Goal: Information Seeking & Learning: Learn about a topic

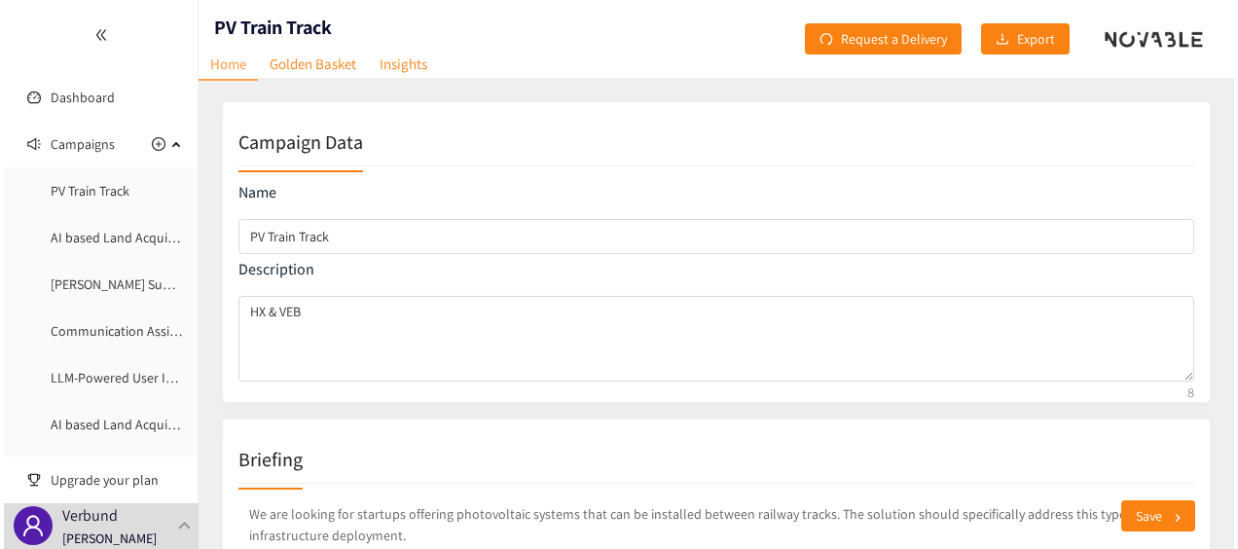
scroll to position [4, 0]
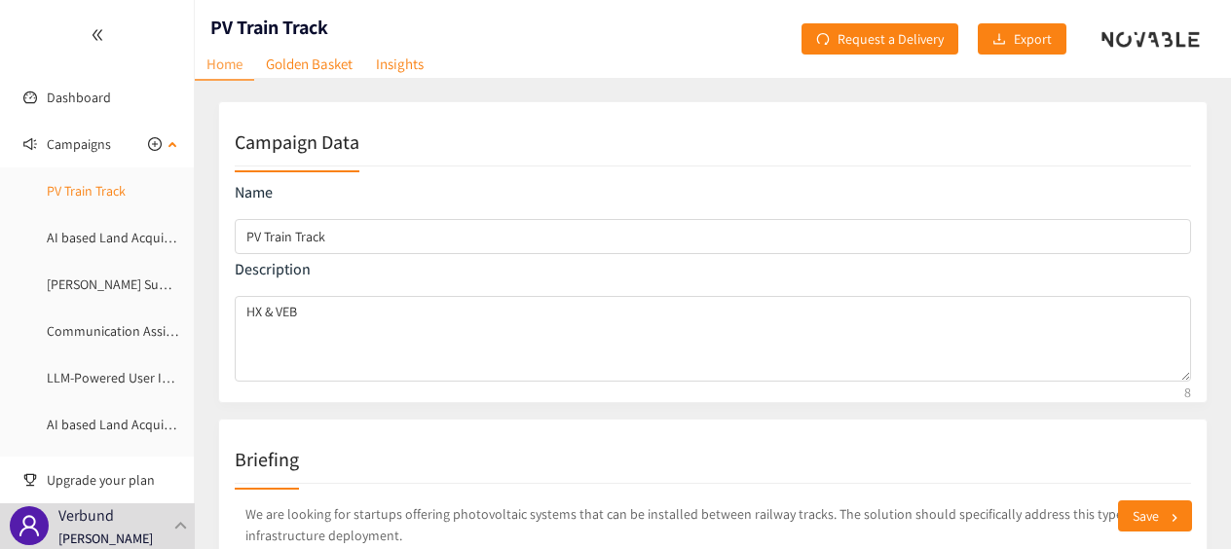
click at [87, 194] on link "PV Train Track" at bounding box center [86, 191] width 79 height 18
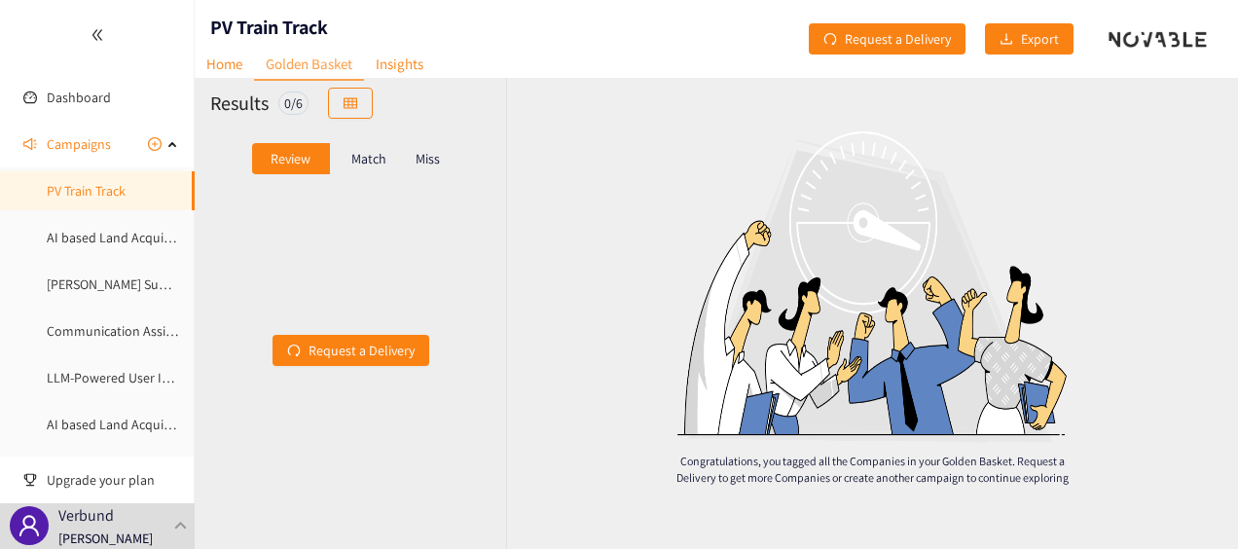
click at [359, 160] on p "Match" at bounding box center [368, 159] width 35 height 16
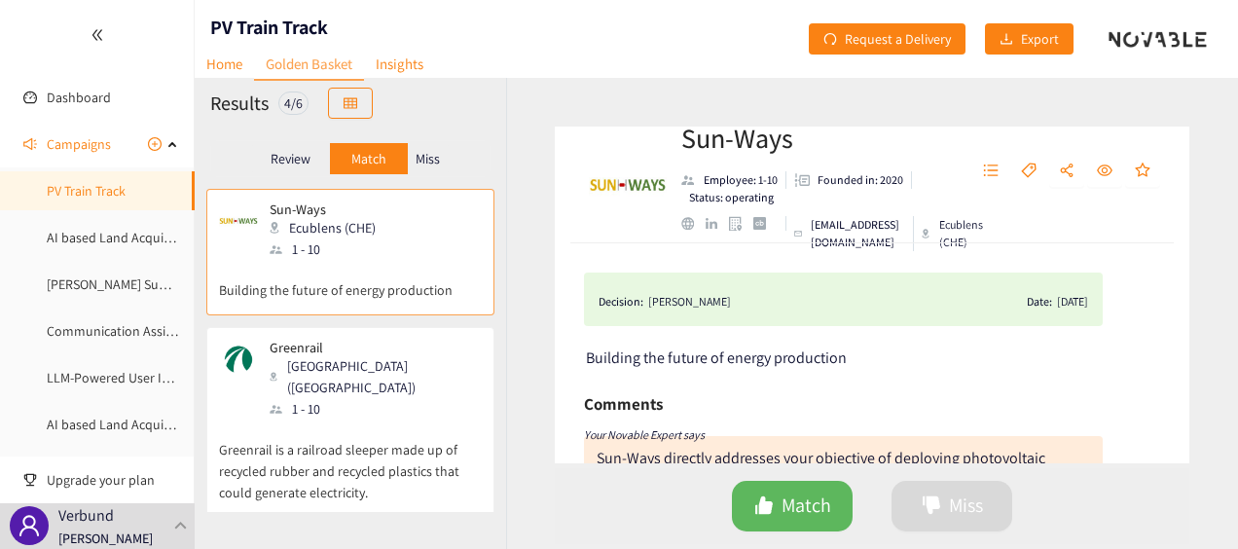
click at [730, 148] on h2 "Sun-Ways" at bounding box center [815, 138] width 269 height 39
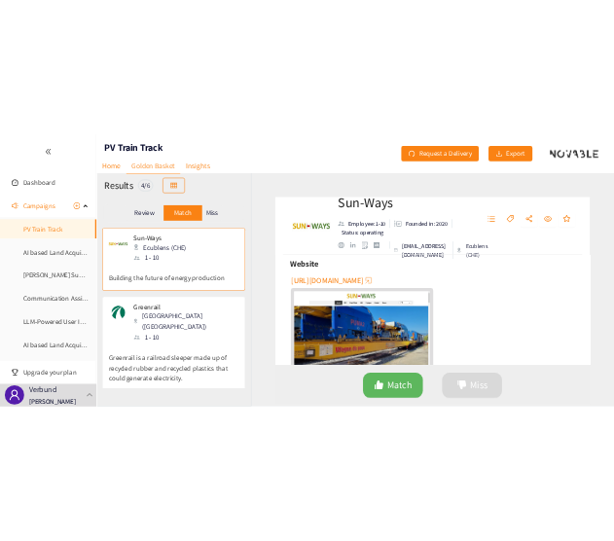
scroll to position [646, 0]
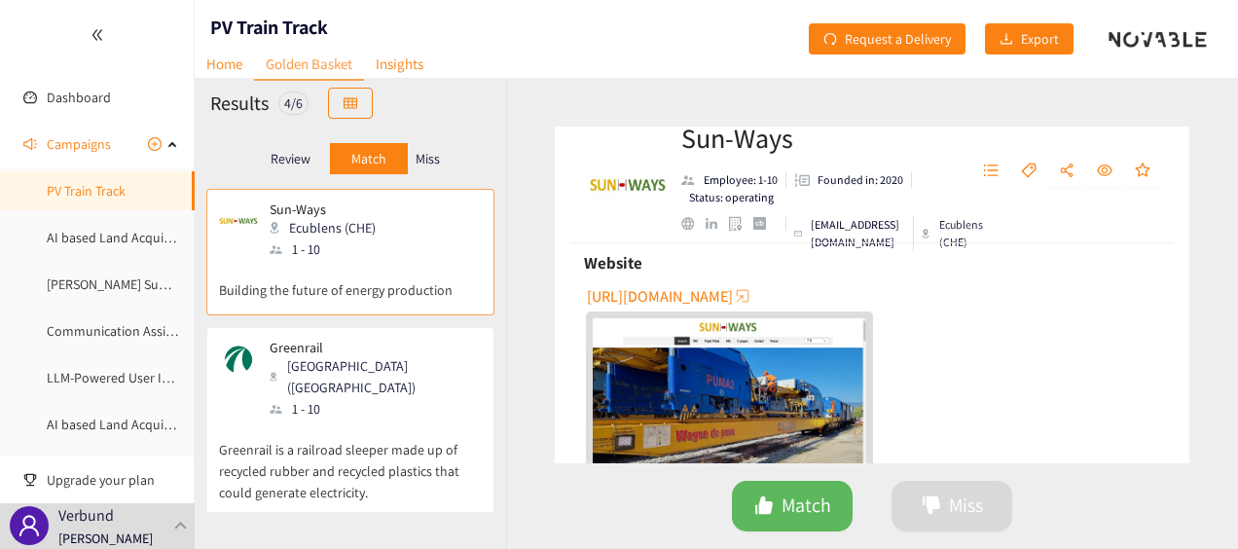
click at [714, 299] on span "[URL][DOMAIN_NAME]" at bounding box center [660, 296] width 146 height 24
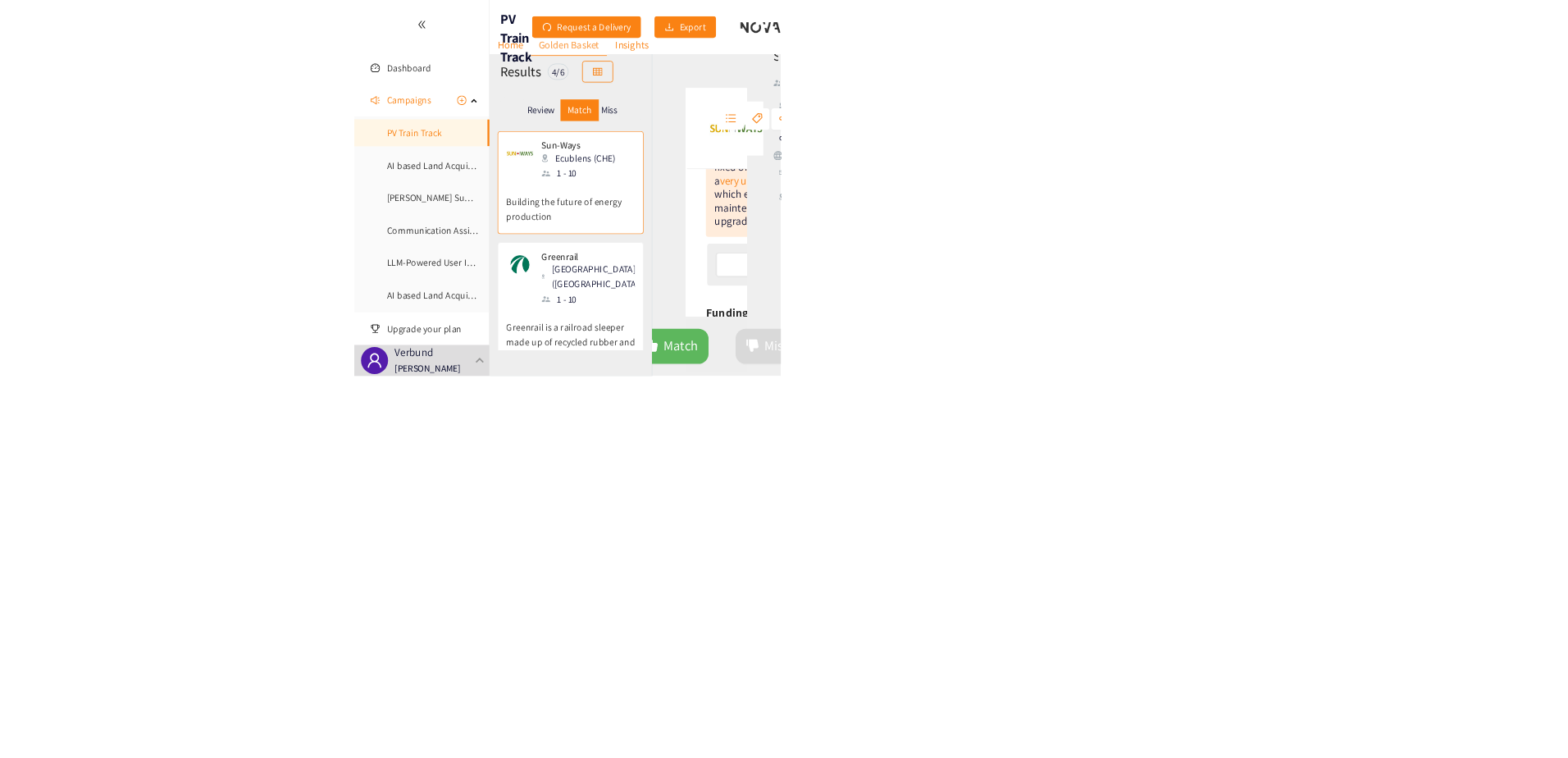
scroll to position [0, 0]
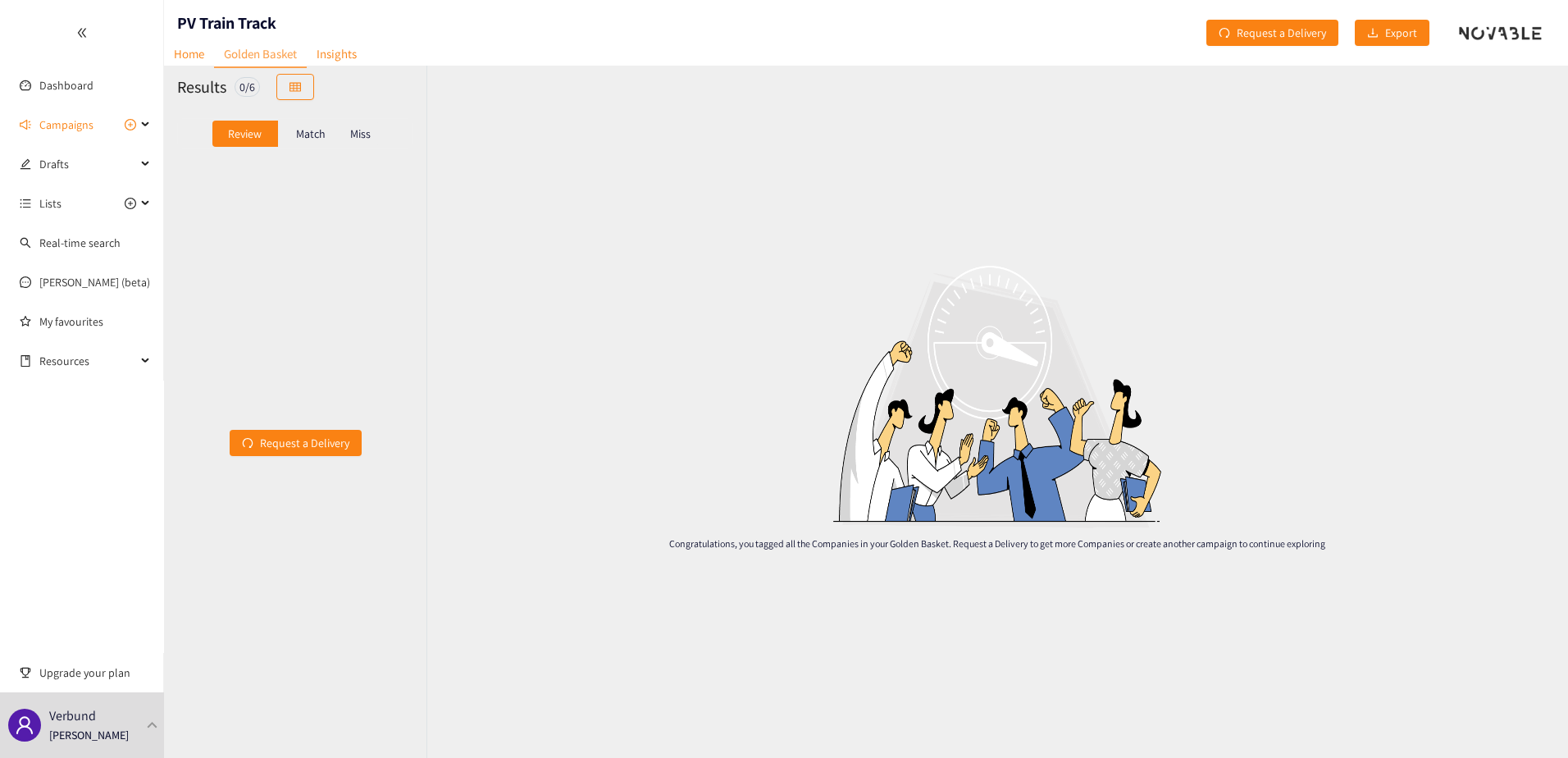
click at [248, 91] on div "0 / 6" at bounding box center [247, 87] width 25 height 19
click at [300, 134] on p "Match" at bounding box center [310, 134] width 29 height 13
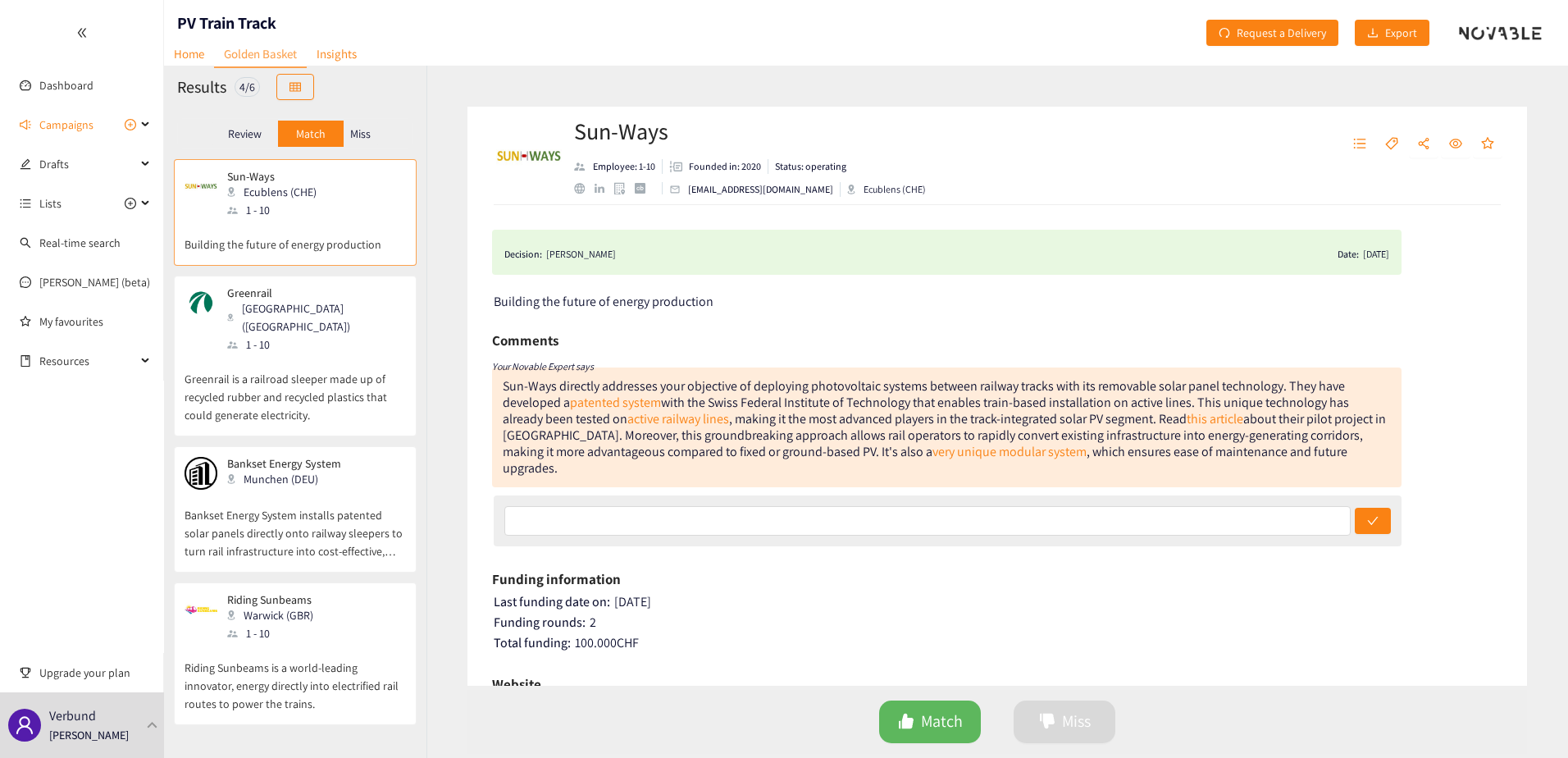
click at [355, 133] on p "Miss" at bounding box center [361, 134] width 20 height 13
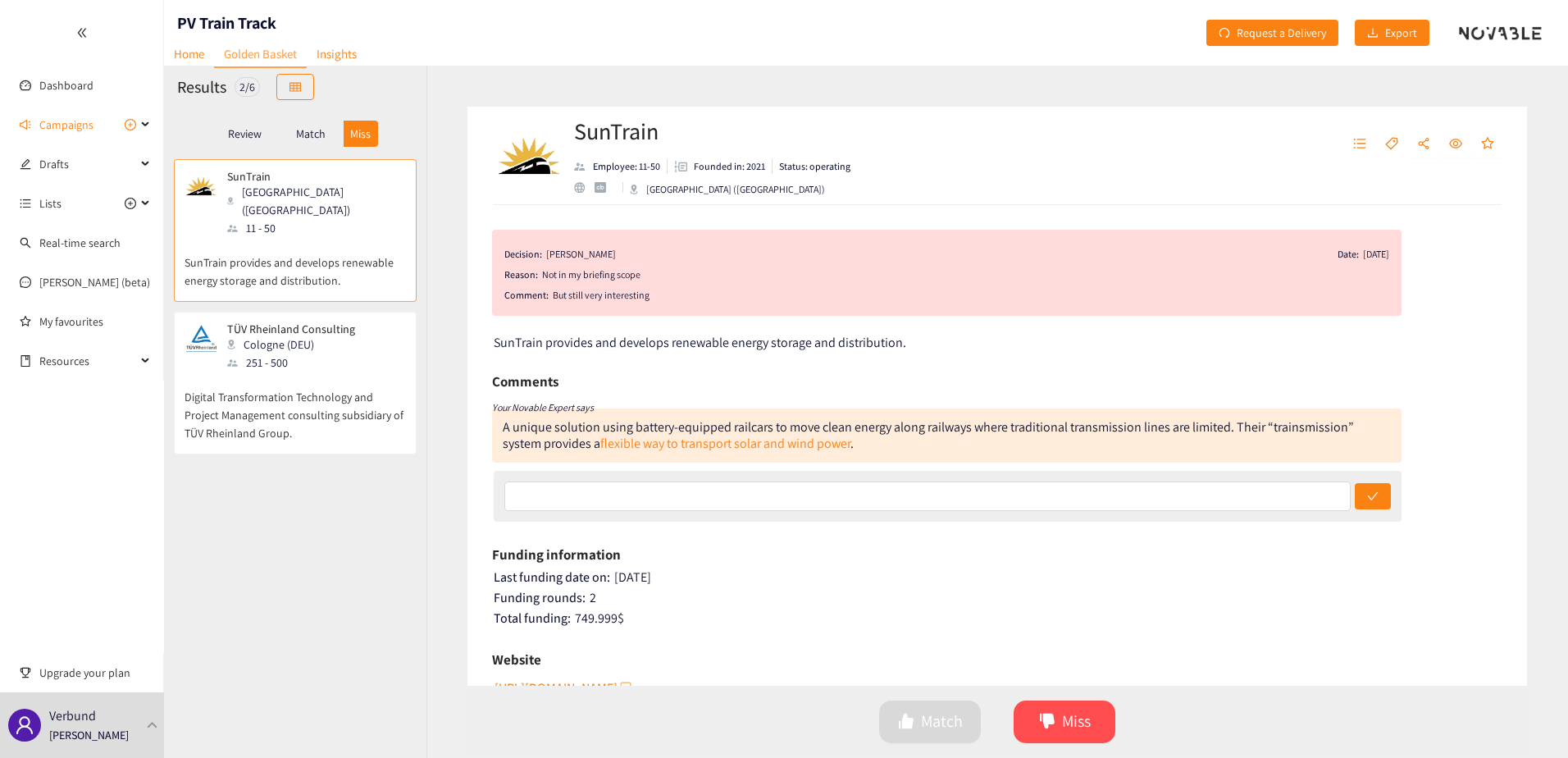
click at [297, 131] on p "Match" at bounding box center [310, 134] width 29 height 13
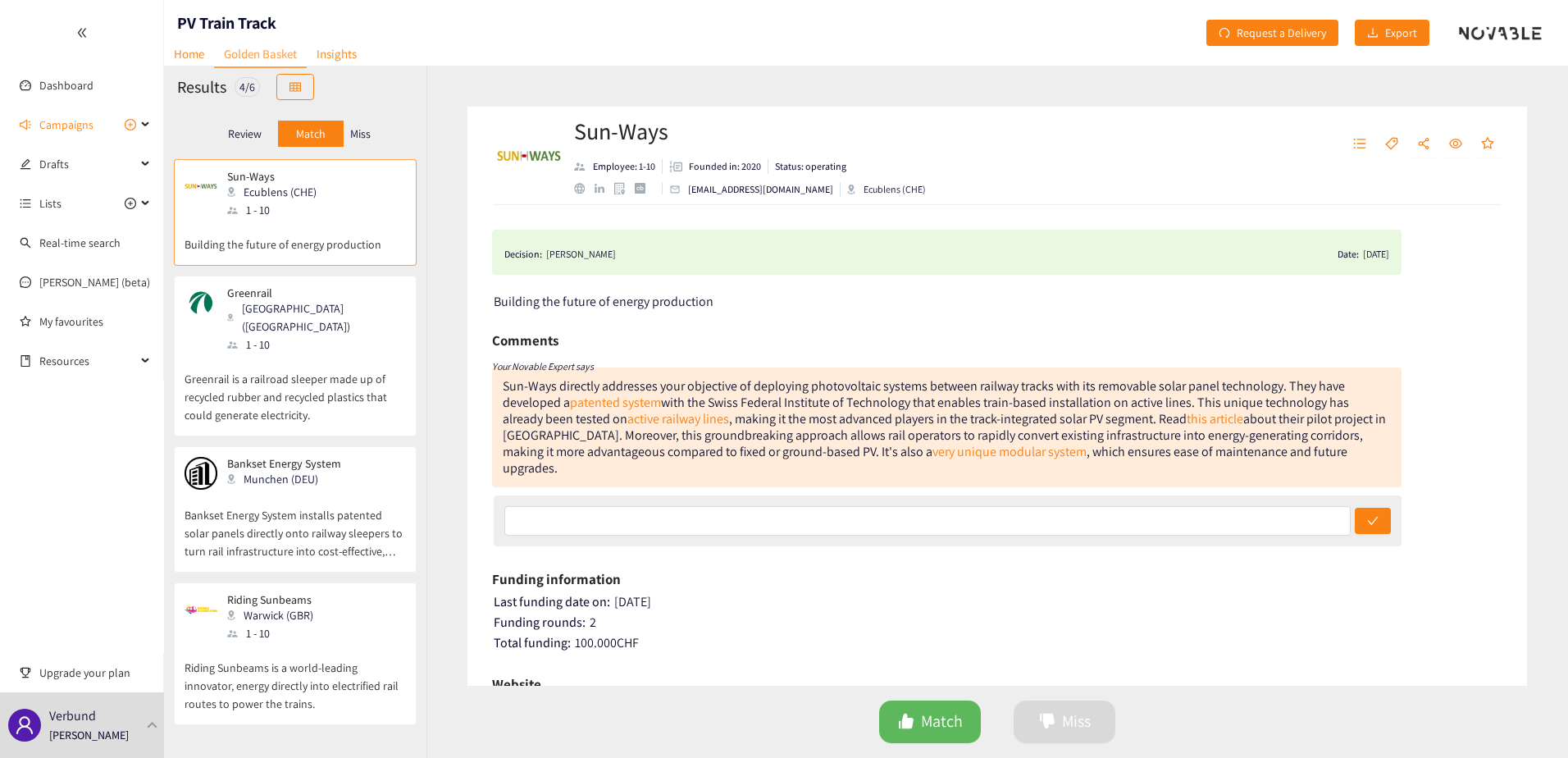
click at [354, 130] on p "Miss" at bounding box center [361, 134] width 20 height 13
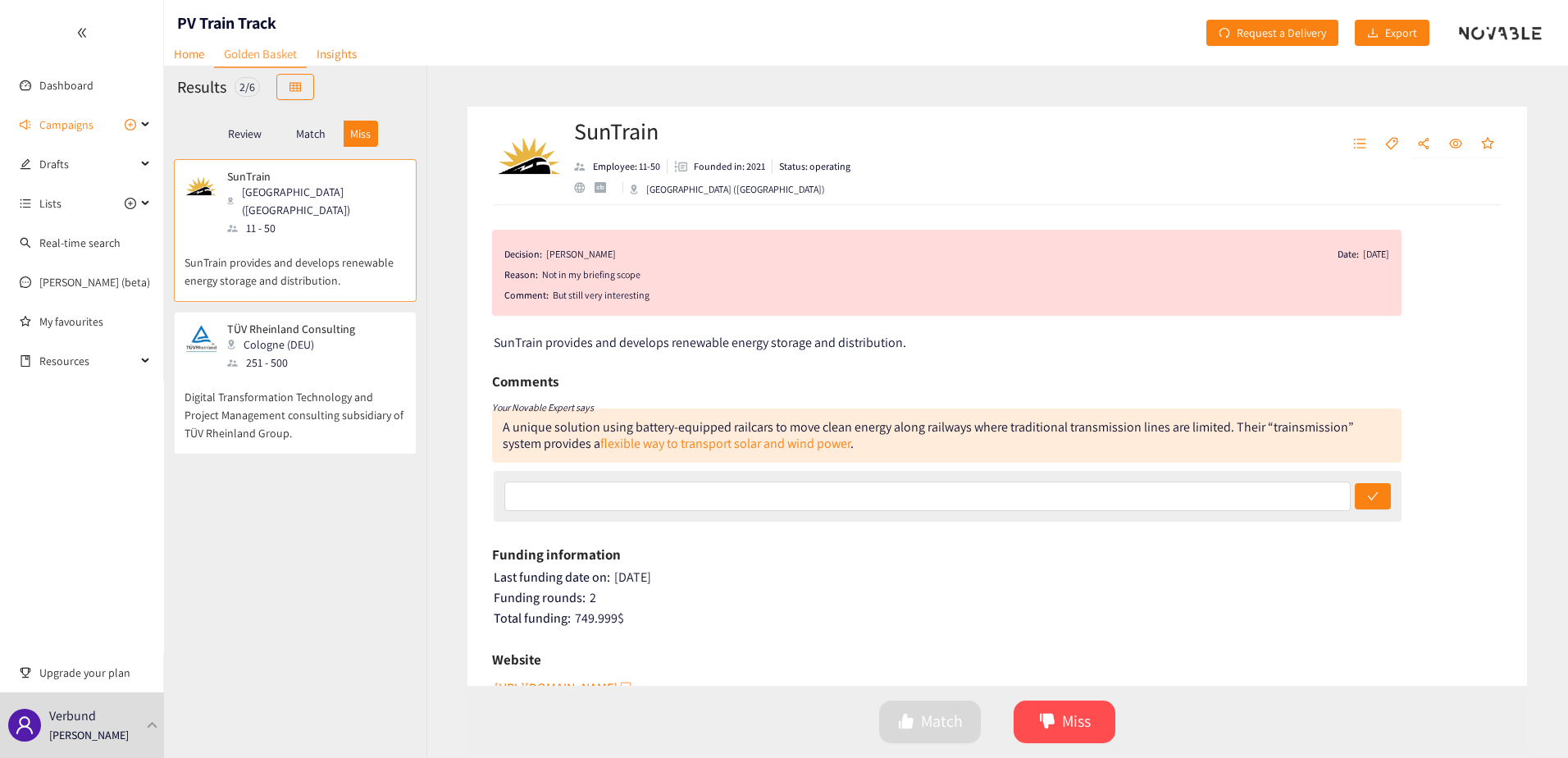
click at [305, 129] on p "Match" at bounding box center [310, 134] width 29 height 13
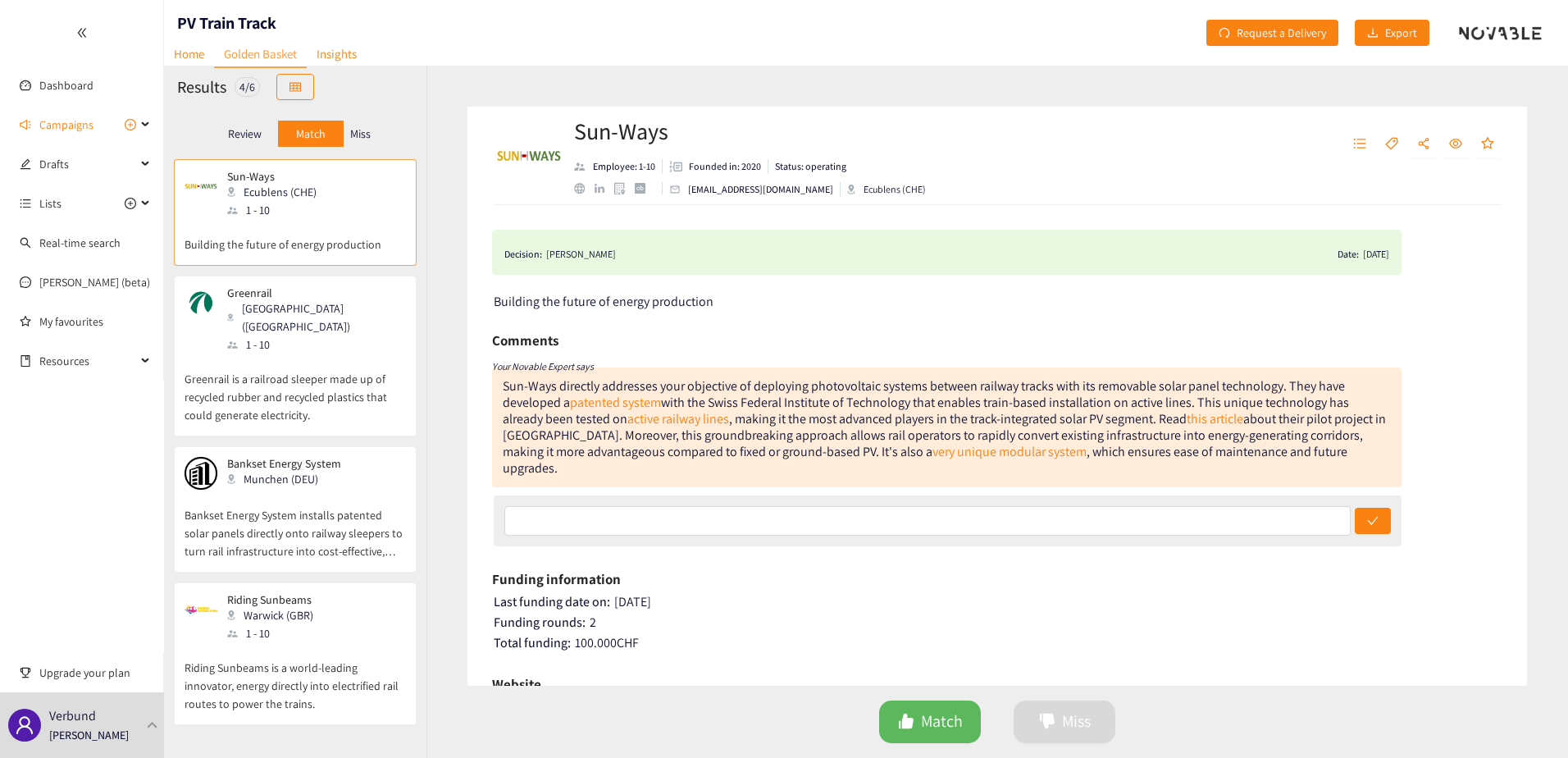
click at [256, 363] on p "Greenrail is a railroad sleeper made up of recycled rubber and recycled plastic…" at bounding box center [295, 389] width 222 height 71
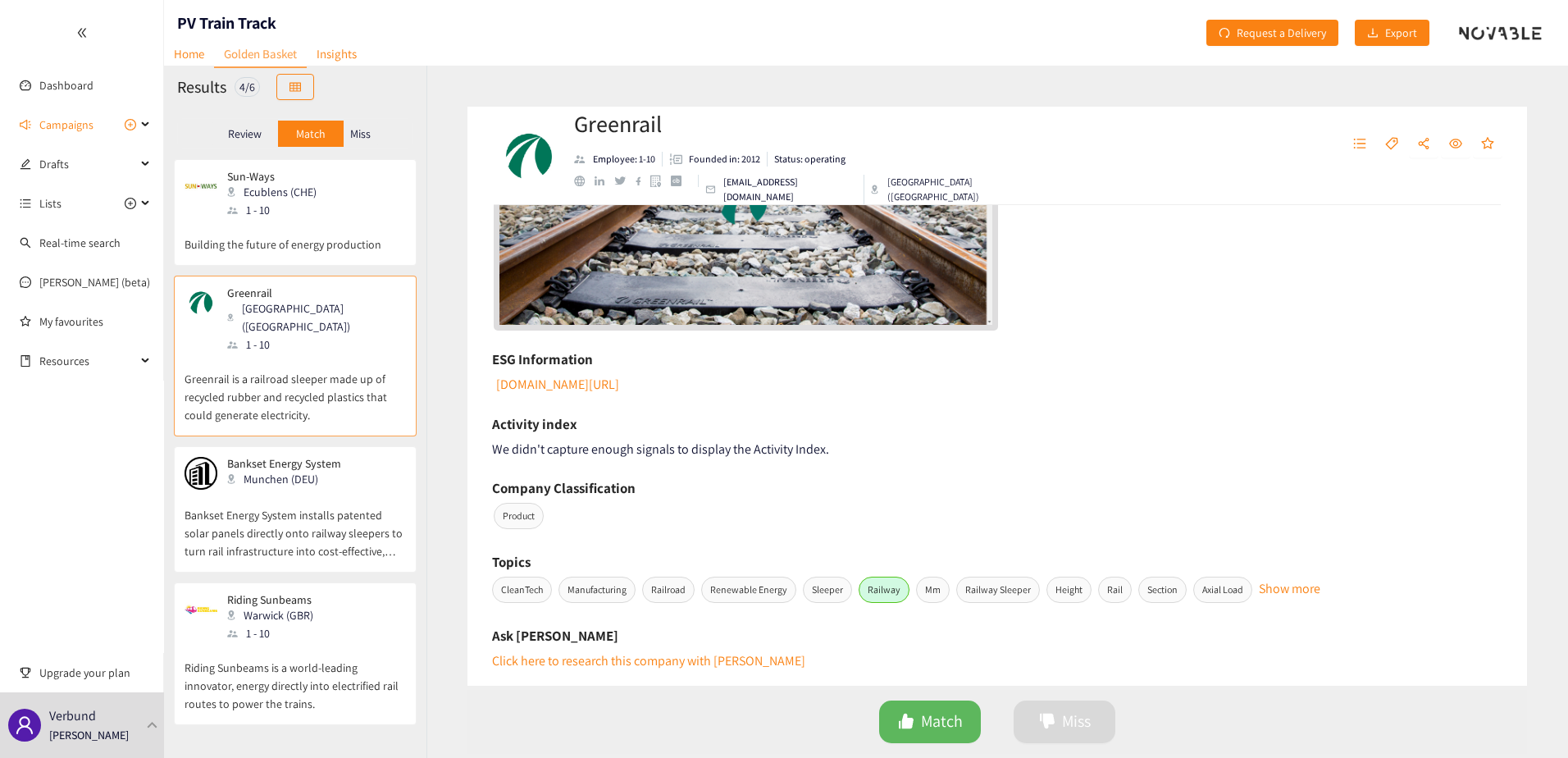
scroll to position [700, 0]
click at [619, 382] on link "[DOMAIN_NAME][URL]" at bounding box center [556, 383] width 126 height 17
click at [340, 496] on p "Bankset Energy System installs patented solar panels directly onto railway slee…" at bounding box center [295, 525] width 222 height 71
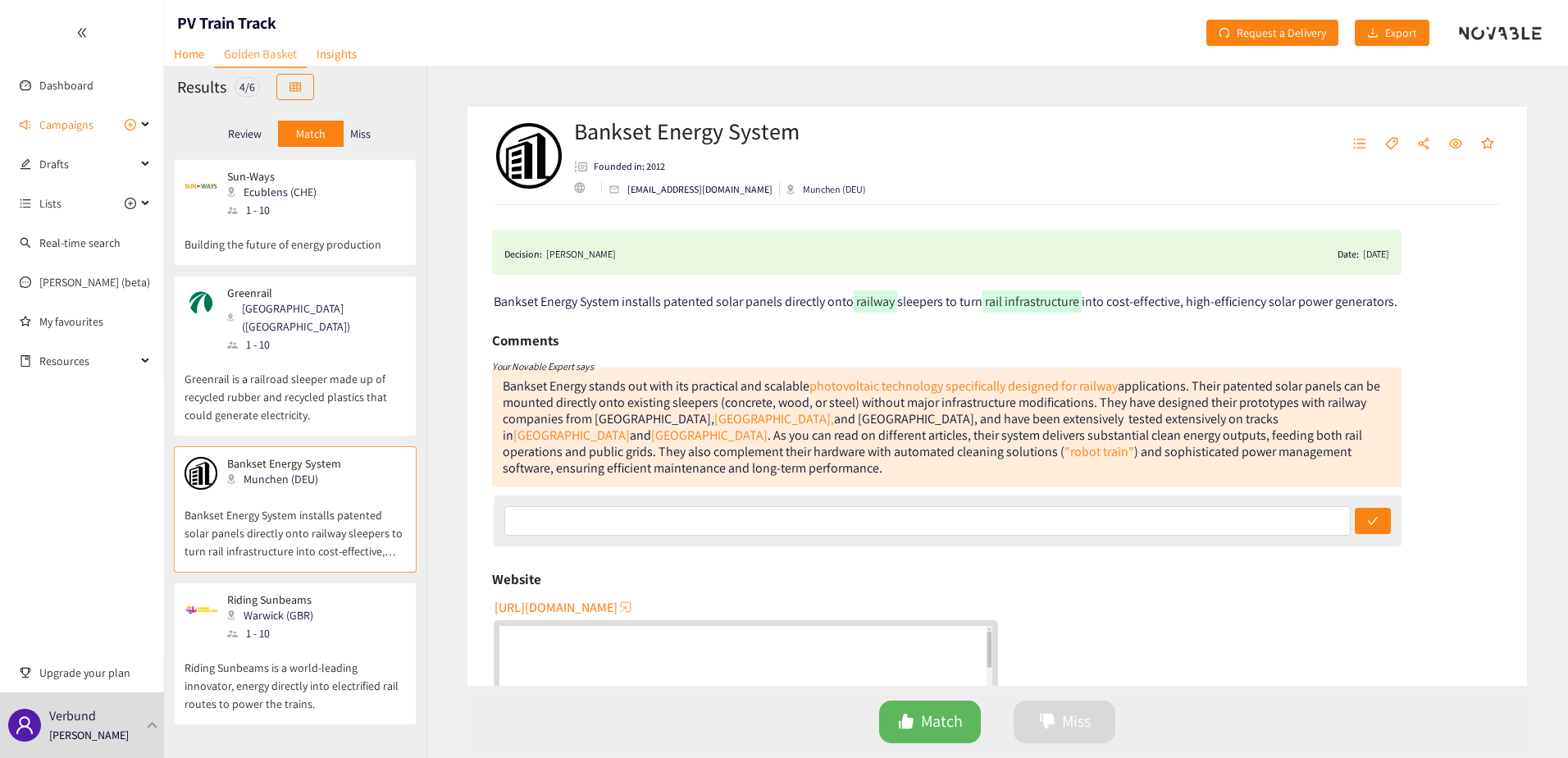
click at [307, 642] on p "Riding Sunbeams is a world-leading innovator, energy directly into electrified …" at bounding box center [295, 677] width 222 height 71
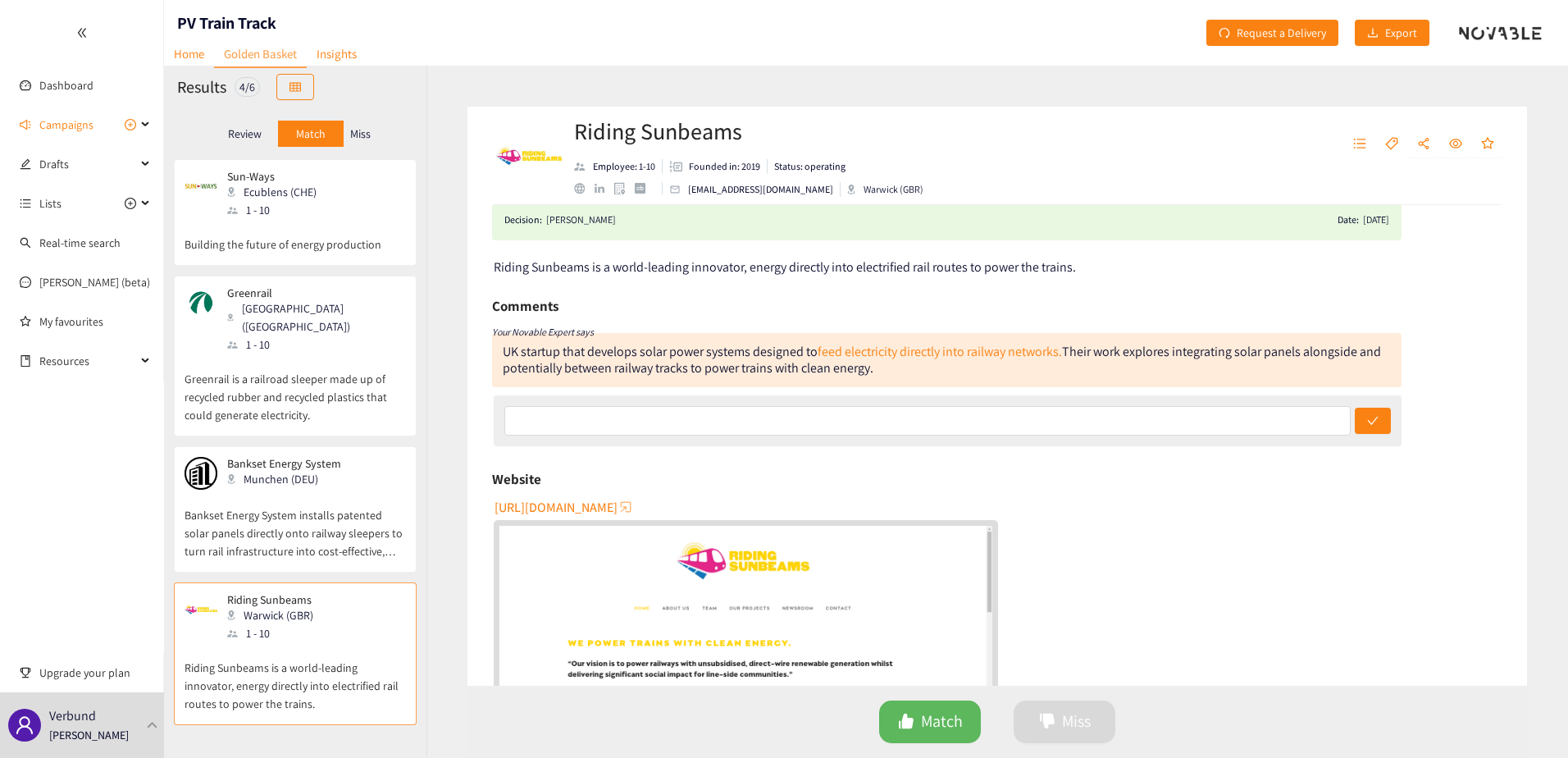
scroll to position [35, 0]
click at [565, 506] on span "[URL][DOMAIN_NAME]" at bounding box center [556, 507] width 123 height 20
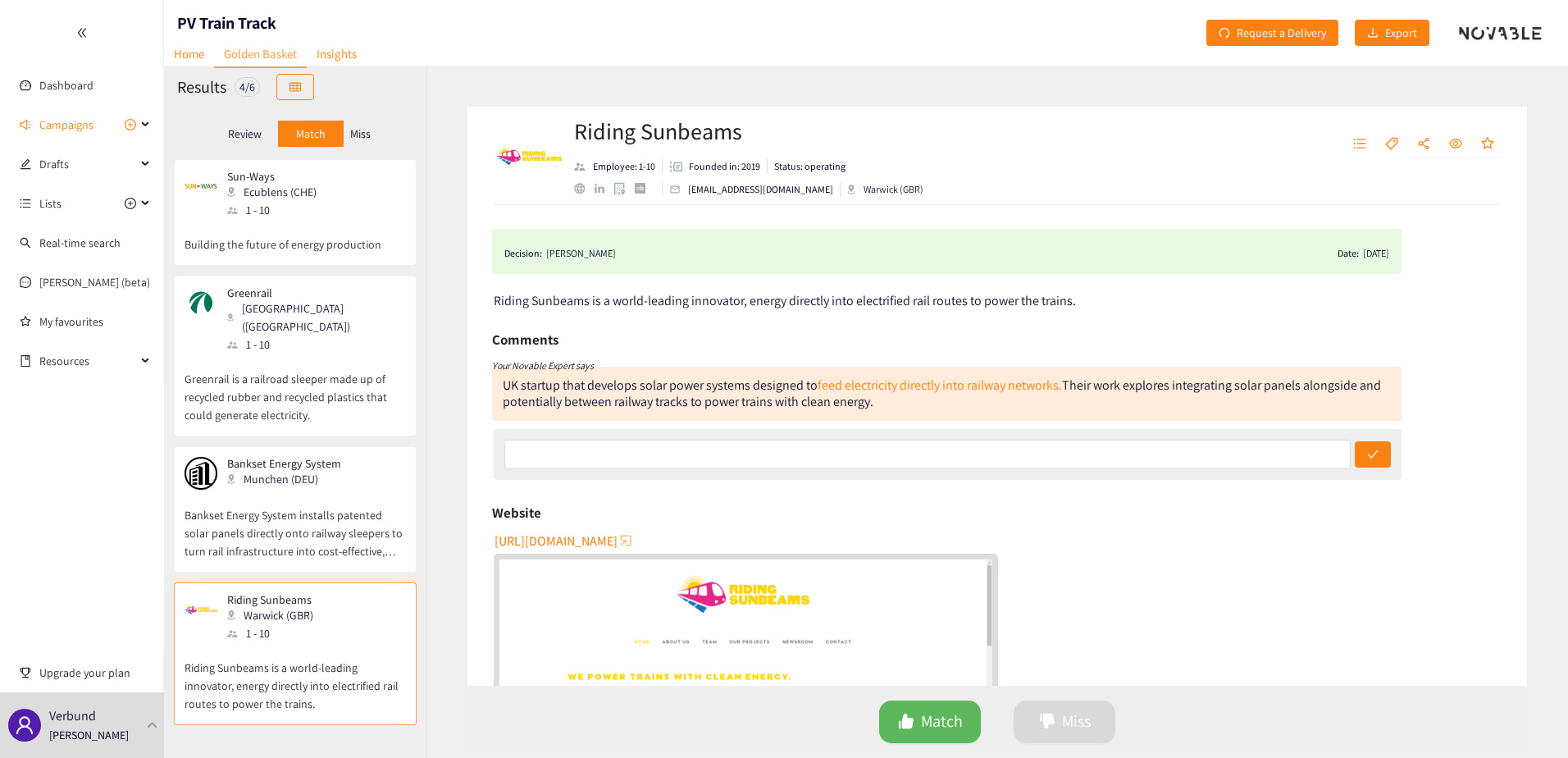
scroll to position [0, 0]
